Goal: Transaction & Acquisition: Obtain resource

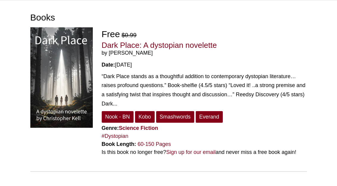
scroll to position [27, 0]
click at [125, 96] on div "“Dark Place stands as a thoughtful addition to contemporary dystopian literatur…" at bounding box center [205, 90] width 206 height 36
click at [145, 47] on link "Dark Place: A dystopian novelette" at bounding box center [159, 45] width 115 height 9
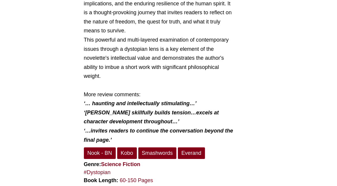
scroll to position [330, 0]
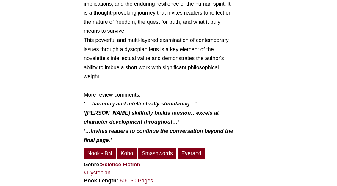
click at [104, 148] on link "Nook - BN" at bounding box center [100, 154] width 32 height 12
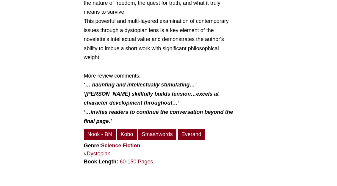
scroll to position [350, 0]
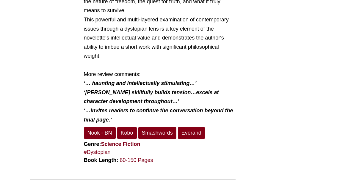
click at [129, 128] on link "Kobo" at bounding box center [127, 134] width 20 height 12
click at [157, 128] on link "Smashwords" at bounding box center [158, 134] width 38 height 12
click at [192, 128] on link "Everand" at bounding box center [191, 134] width 27 height 12
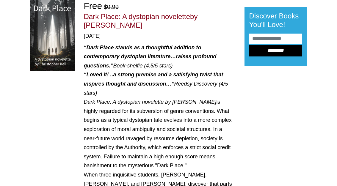
scroll to position [0, 0]
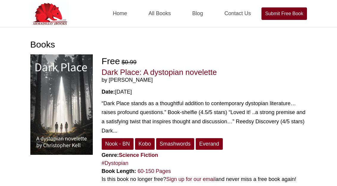
click at [123, 13] on link "Home" at bounding box center [120, 13] width 29 height 27
